Goal: Task Accomplishment & Management: Manage account settings

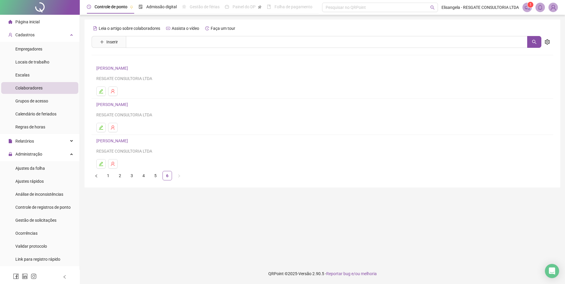
click at [552, 7] on img at bounding box center [553, 7] width 9 height 9
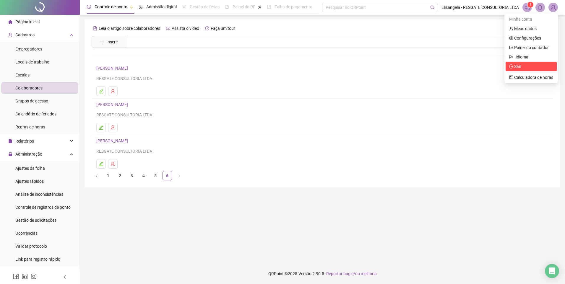
click at [515, 67] on span "Sair" at bounding box center [518, 66] width 7 height 5
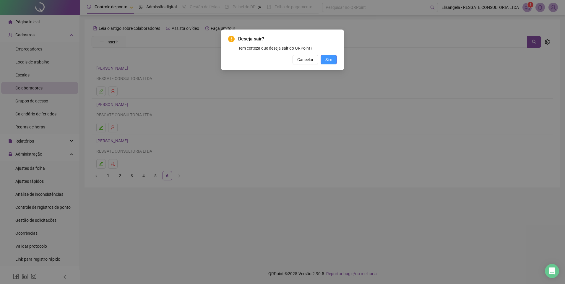
click at [330, 58] on span "Sim" at bounding box center [329, 59] width 7 height 7
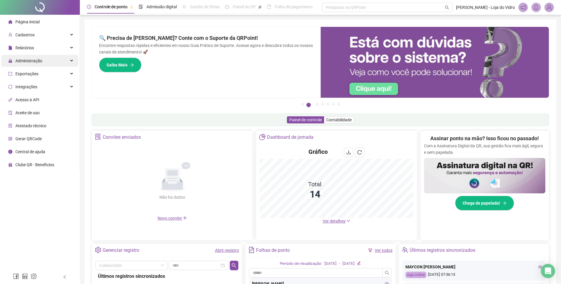
click at [32, 60] on span "Administração" at bounding box center [28, 61] width 27 height 5
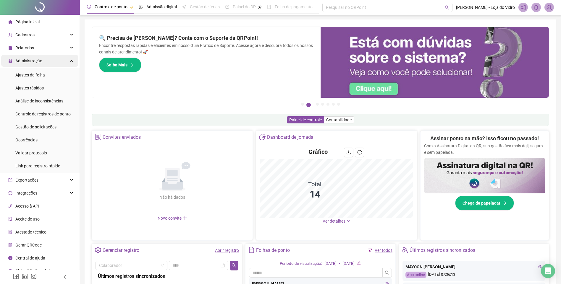
click at [37, 58] on span "Administração" at bounding box center [25, 61] width 34 height 12
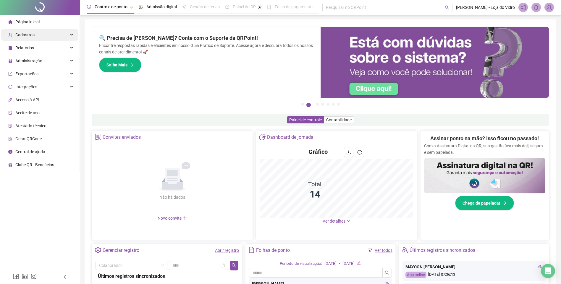
click at [30, 33] on span "Cadastros" at bounding box center [24, 35] width 19 height 5
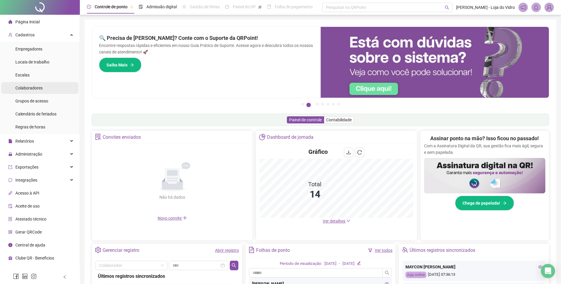
click at [35, 90] on span "Colaboradores" at bounding box center [28, 88] width 27 height 5
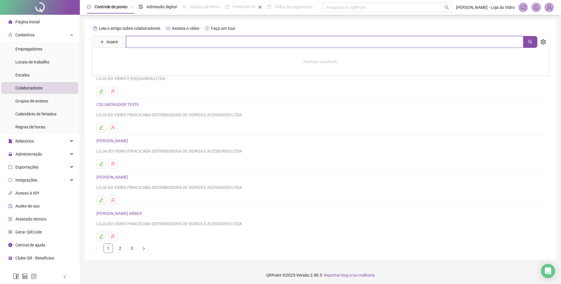
click at [167, 43] on input "text" at bounding box center [324, 42] width 397 height 12
click at [528, 39] on button "button" at bounding box center [530, 42] width 14 height 12
type input "*******"
click at [133, 59] on div "Leia o artigo sobre colaboradores Assista o vídeo Faça um tour Inserir ******* …" at bounding box center [320, 139] width 457 height 230
click at [119, 249] on link "2" at bounding box center [120, 248] width 9 height 9
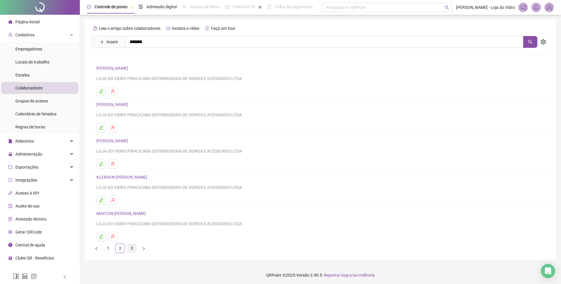
click at [129, 248] on link "3" at bounding box center [131, 248] width 9 height 9
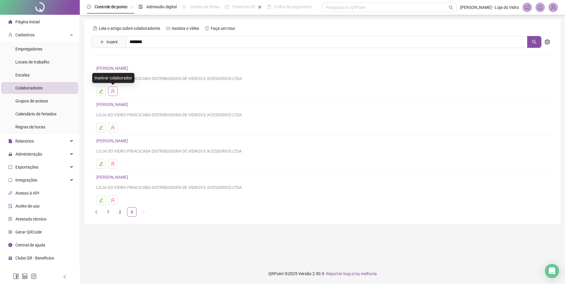
click at [115, 92] on icon "user-delete" at bounding box center [113, 91] width 5 height 5
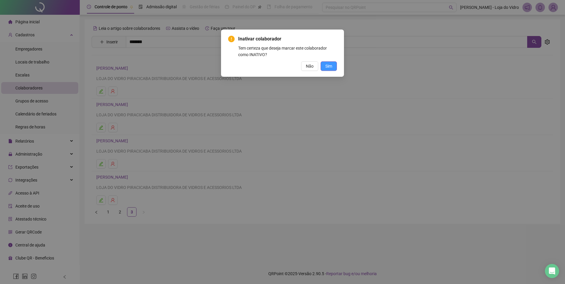
click at [332, 65] on span "Sim" at bounding box center [329, 66] width 7 height 7
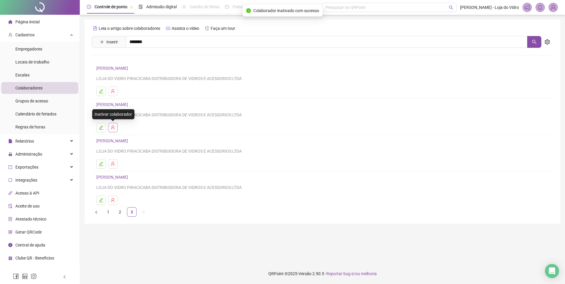
click at [113, 128] on icon "user-delete" at bounding box center [113, 128] width 4 height 4
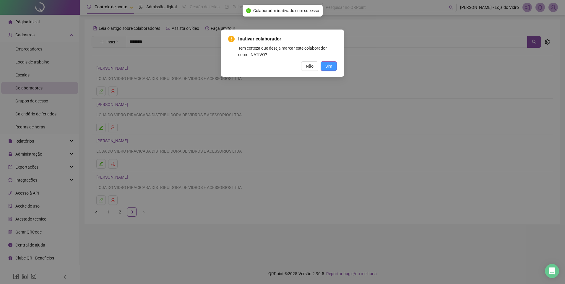
click at [326, 65] on span "Sim" at bounding box center [329, 66] width 7 height 7
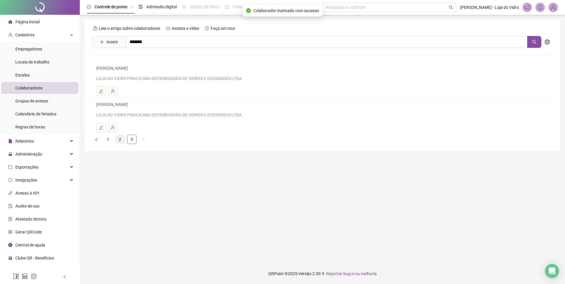
click at [120, 137] on link "2" at bounding box center [120, 139] width 9 height 9
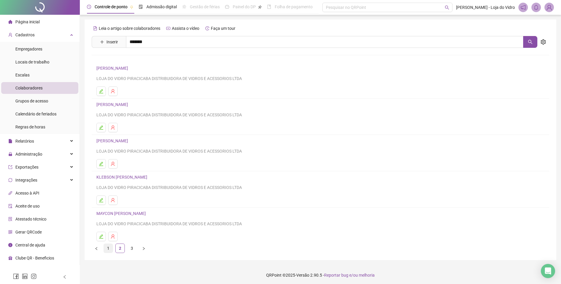
click at [109, 248] on link "1" at bounding box center [108, 248] width 9 height 9
click at [44, 35] on div "Cadastros" at bounding box center [39, 35] width 77 height 12
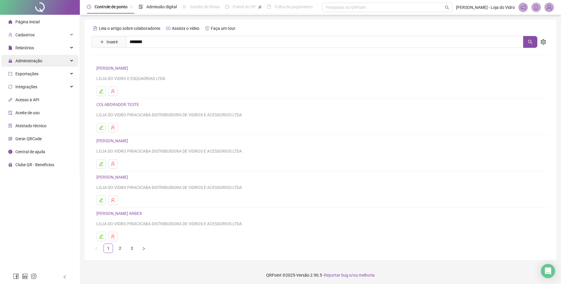
click at [33, 64] on span "Administração" at bounding box center [25, 61] width 34 height 12
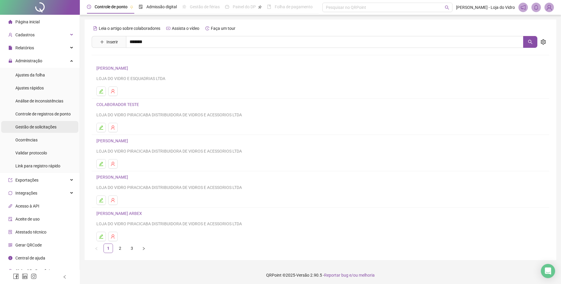
click at [39, 127] on span "Gestão de solicitações" at bounding box center [35, 127] width 41 height 5
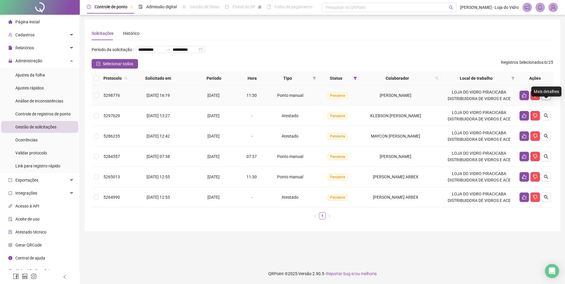
click at [544, 98] on icon "search" at bounding box center [546, 95] width 5 height 5
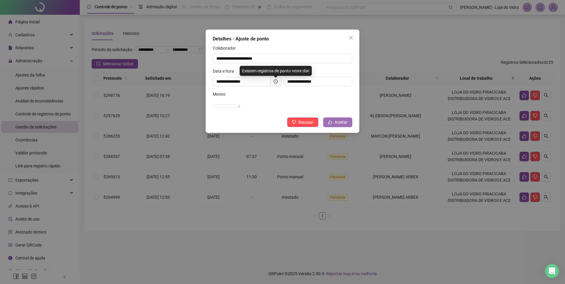
click at [340, 126] on span "Aceitar" at bounding box center [341, 122] width 13 height 7
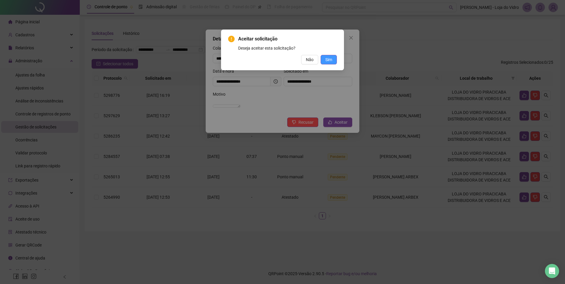
click at [332, 61] on button "Sim" at bounding box center [329, 59] width 16 height 9
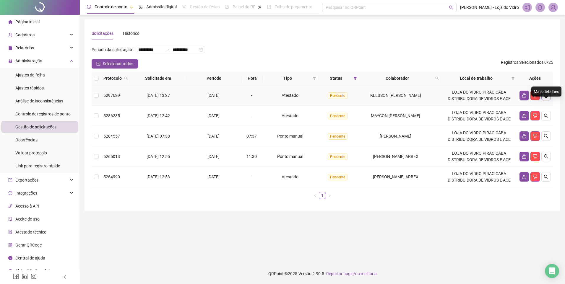
click at [546, 98] on icon "search" at bounding box center [546, 95] width 5 height 5
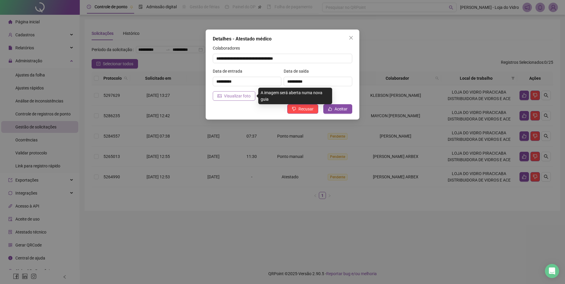
click at [235, 96] on span "Visualizar foto" at bounding box center [237, 96] width 27 height 7
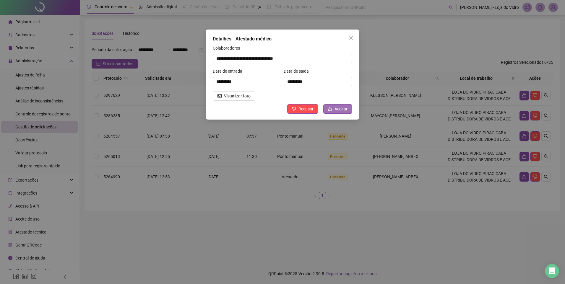
click at [340, 110] on span "Aceitar" at bounding box center [341, 109] width 13 height 7
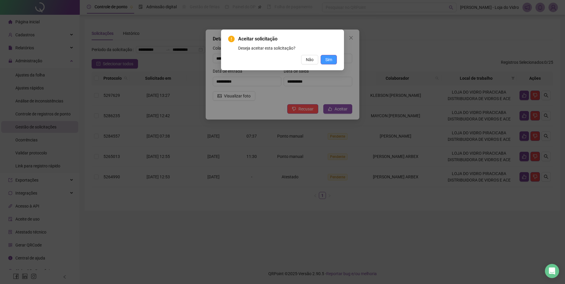
click at [326, 59] on span "Sim" at bounding box center [329, 59] width 7 height 7
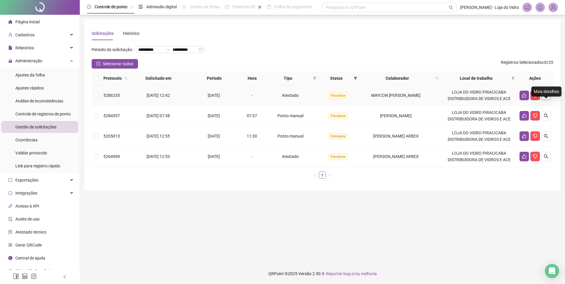
click at [544, 100] on button "button" at bounding box center [546, 95] width 9 height 9
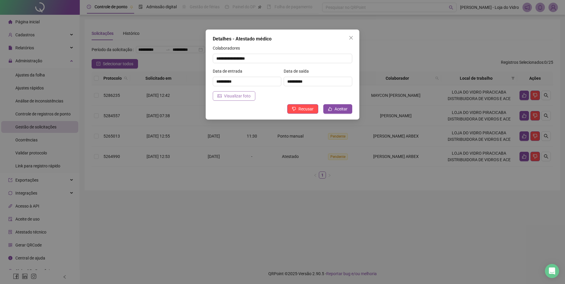
click at [235, 94] on span "Visualizar foto" at bounding box center [237, 96] width 27 height 7
click at [342, 107] on span "Aceitar" at bounding box center [341, 109] width 13 height 7
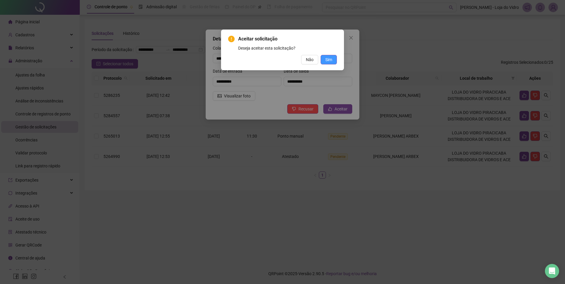
click at [333, 61] on button "Sim" at bounding box center [329, 59] width 16 height 9
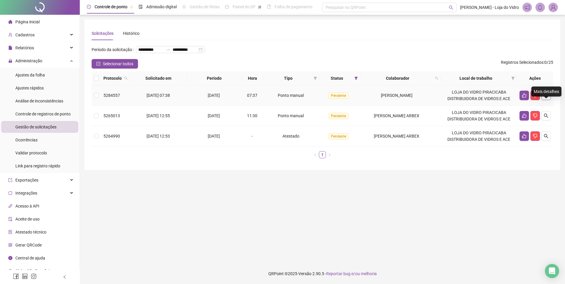
click at [549, 98] on icon "search" at bounding box center [546, 95] width 5 height 5
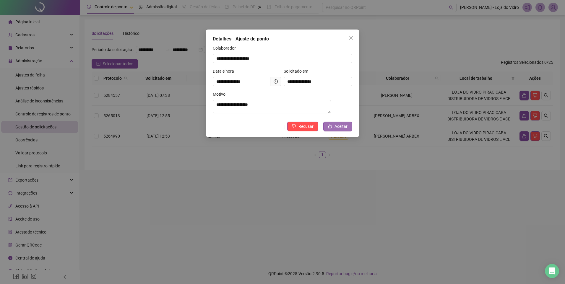
click at [338, 129] on span "Aceitar" at bounding box center [341, 126] width 13 height 7
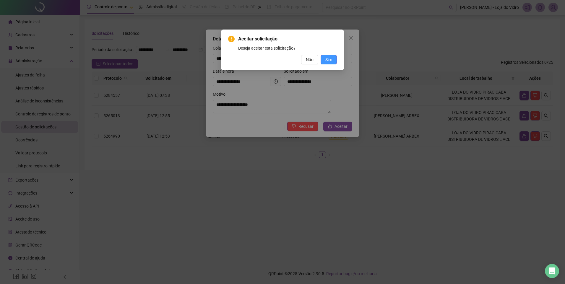
click at [326, 61] on span "Sim" at bounding box center [329, 59] width 7 height 7
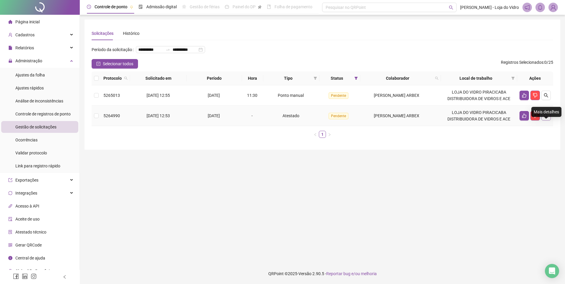
click at [546, 118] on icon "search" at bounding box center [546, 116] width 5 height 5
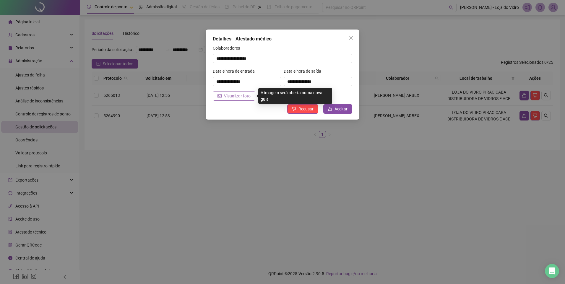
click at [243, 96] on span "Visualizar foto" at bounding box center [237, 96] width 27 height 7
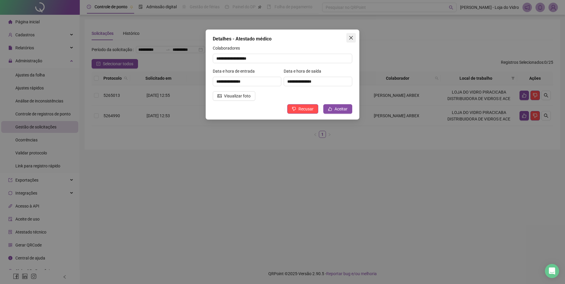
click at [352, 34] on button "Close" at bounding box center [351, 37] width 9 height 9
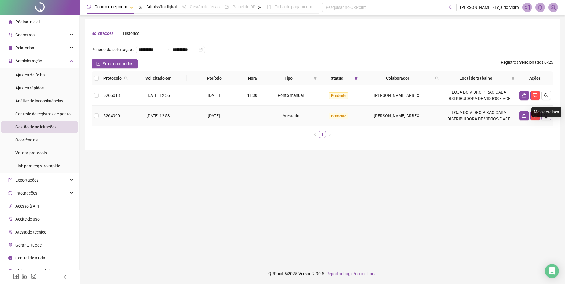
click at [544, 118] on icon "search" at bounding box center [546, 116] width 5 height 5
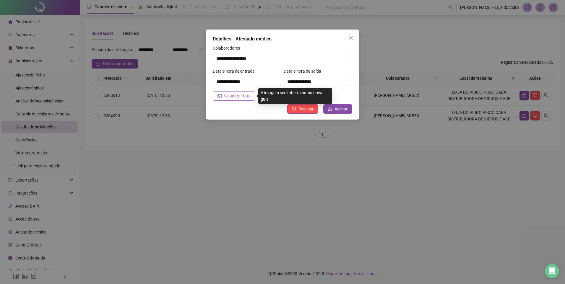
click at [245, 98] on span "Visualizar foto" at bounding box center [237, 96] width 27 height 7
click at [237, 98] on span "Visualizar foto" at bounding box center [237, 96] width 27 height 7
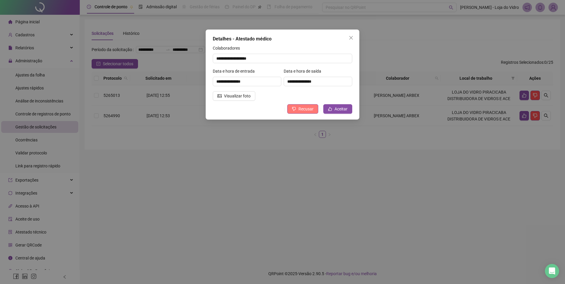
click at [305, 110] on span "Recusar" at bounding box center [306, 109] width 15 height 7
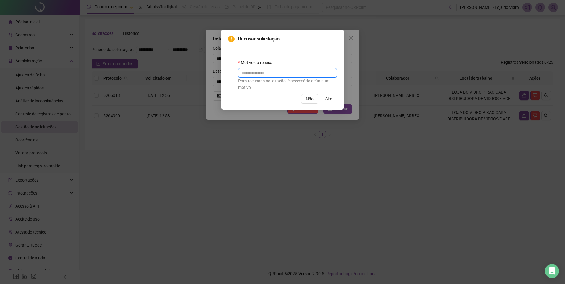
click at [274, 77] on input "text" at bounding box center [287, 72] width 99 height 9
type input "*********"
click at [329, 97] on span "Sim" at bounding box center [329, 99] width 7 height 7
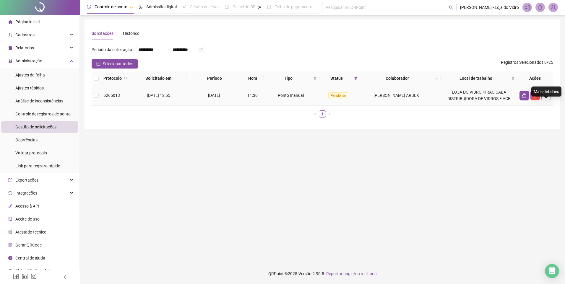
click at [549, 98] on icon "search" at bounding box center [546, 95] width 5 height 5
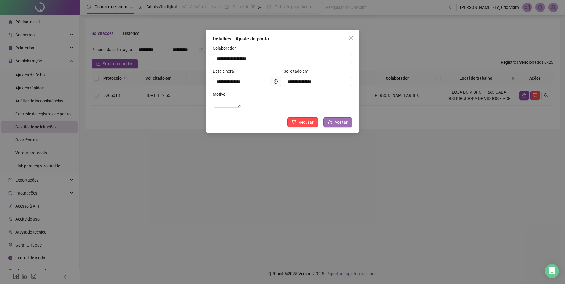
click at [332, 124] on icon "like" at bounding box center [330, 122] width 4 height 4
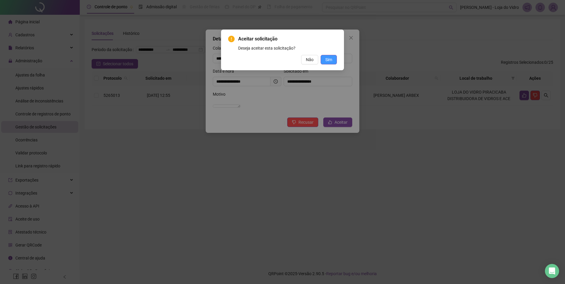
click at [329, 59] on span "Sim" at bounding box center [329, 59] width 7 height 7
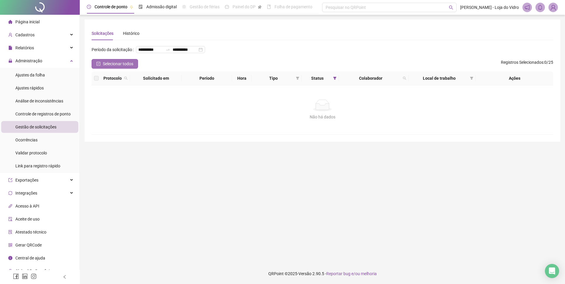
click at [114, 67] on span "Selecionar todos" at bounding box center [118, 64] width 30 height 7
